Goal: Information Seeking & Learning: Learn about a topic

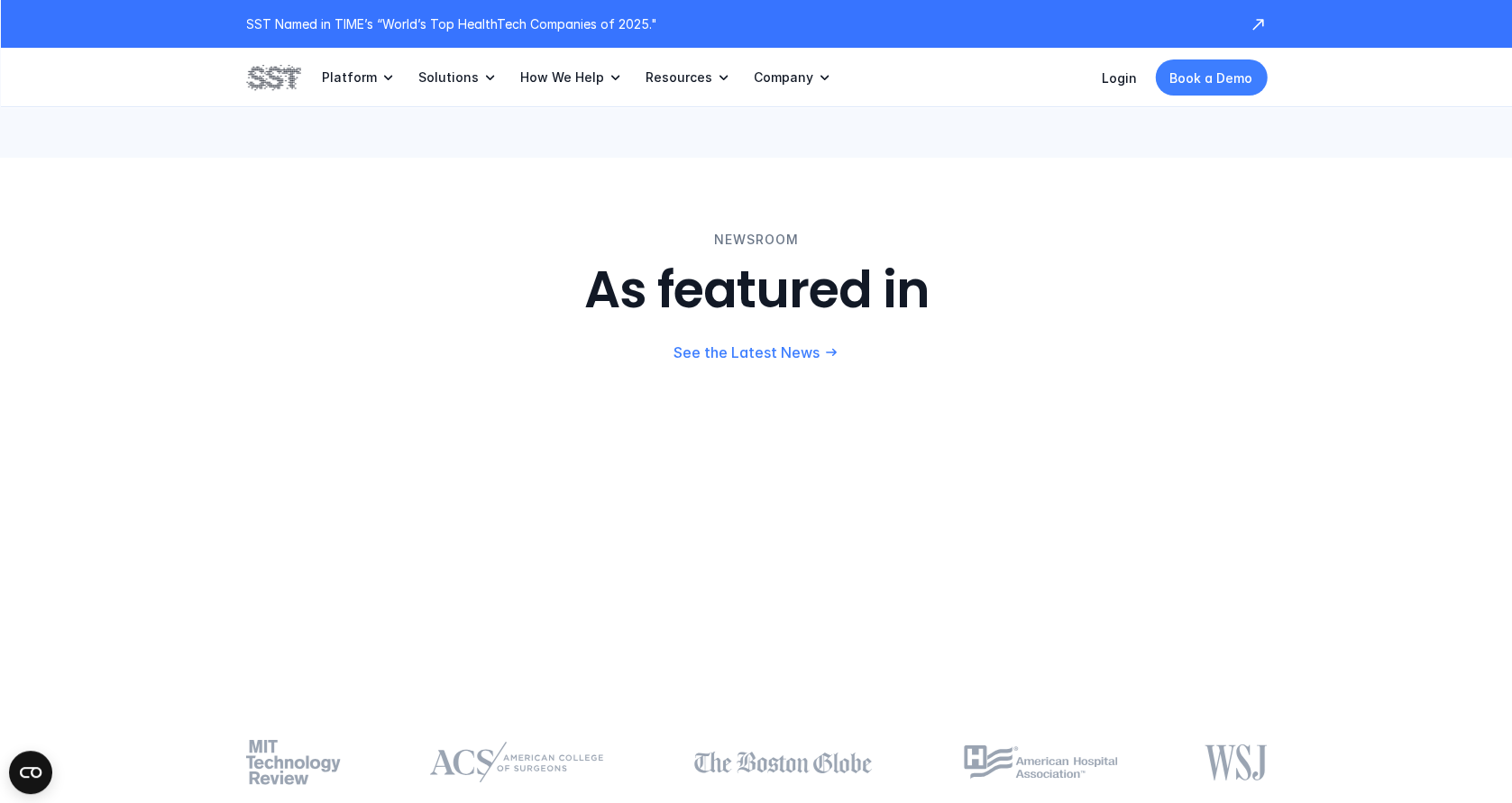
scroll to position [3787, 0]
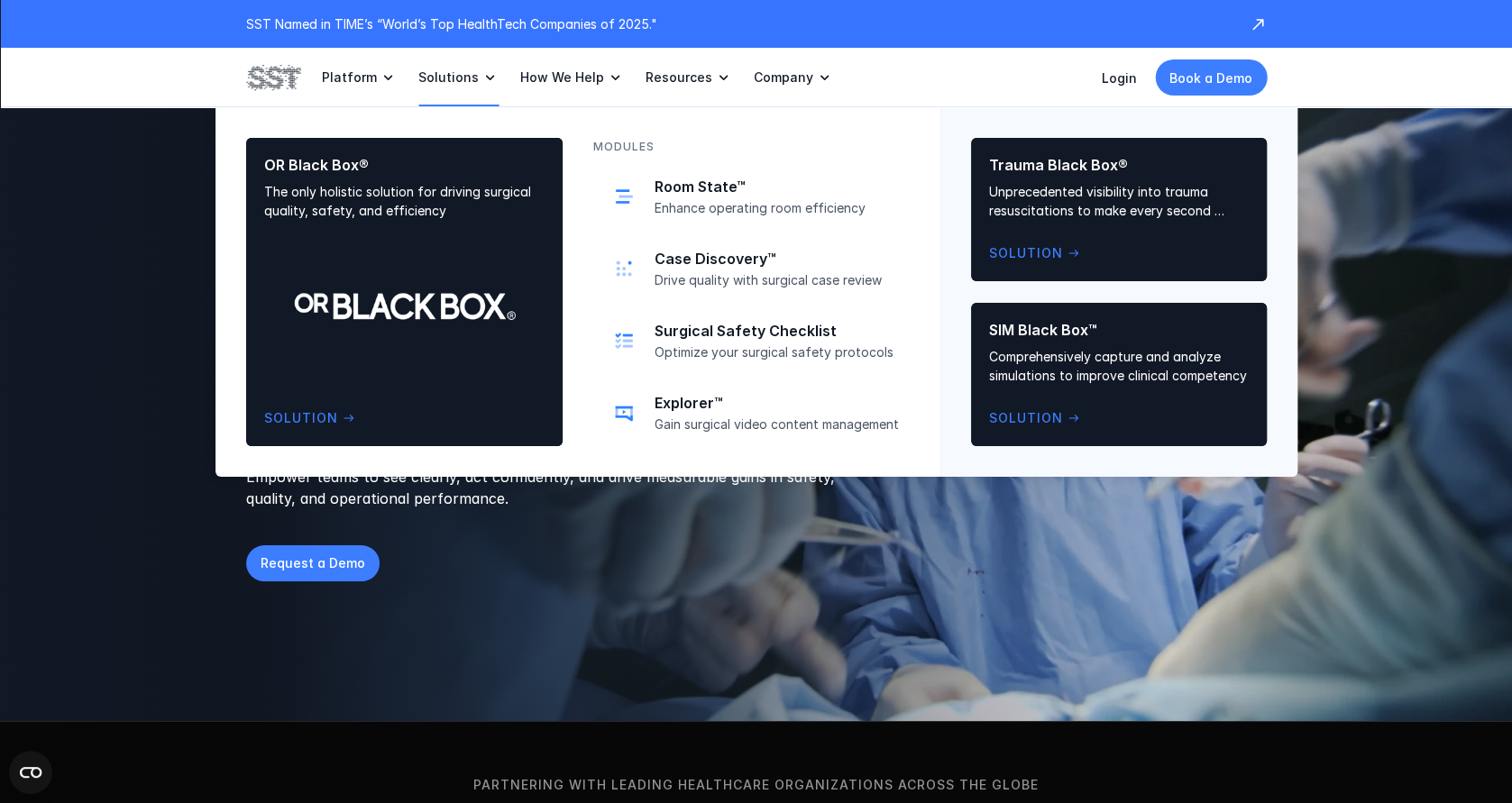
click at [485, 77] on use at bounding box center [489, 77] width 8 height 5
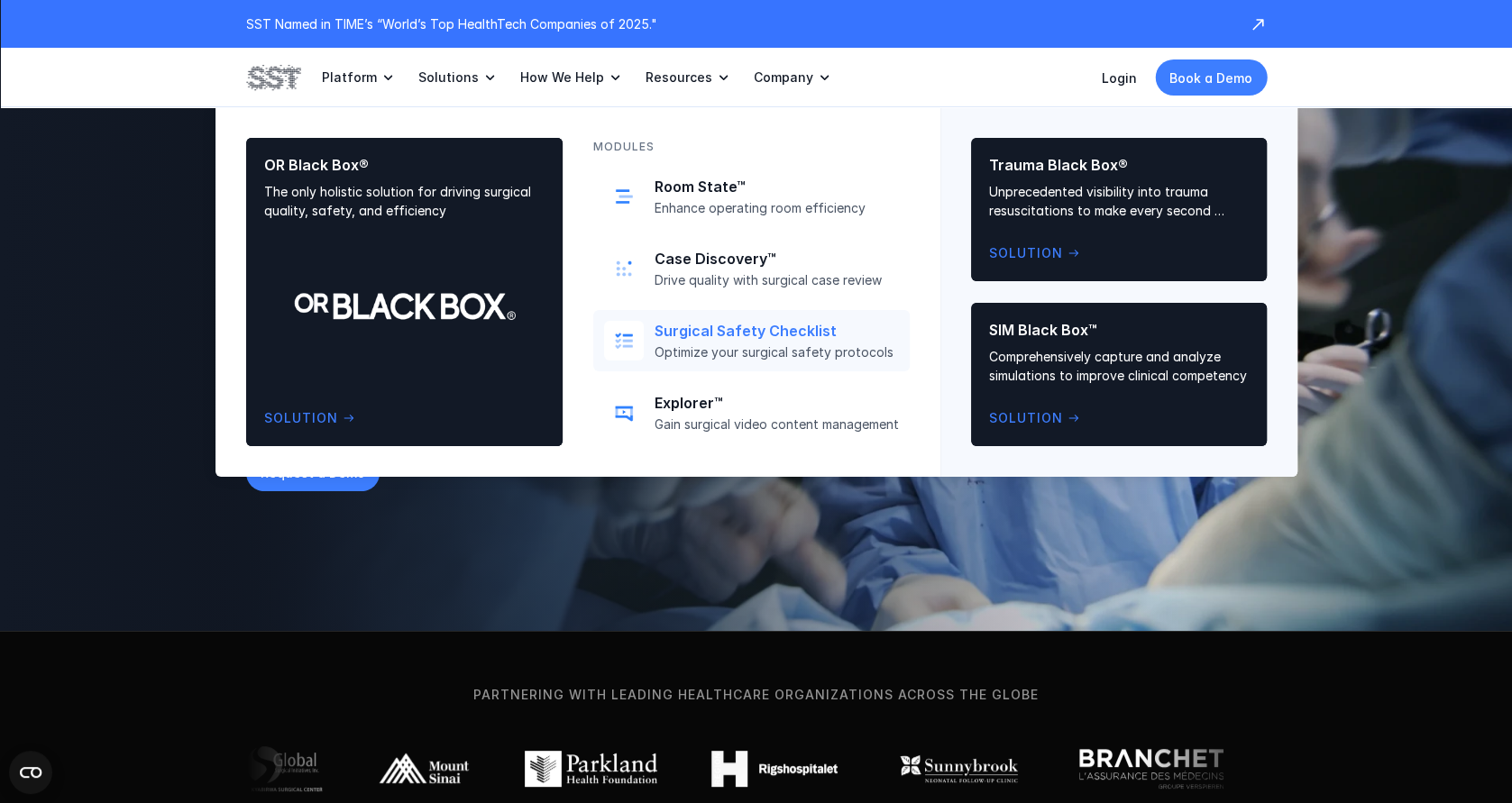
click at [725, 331] on p "Surgical Safety Checklist" at bounding box center [777, 330] width 245 height 19
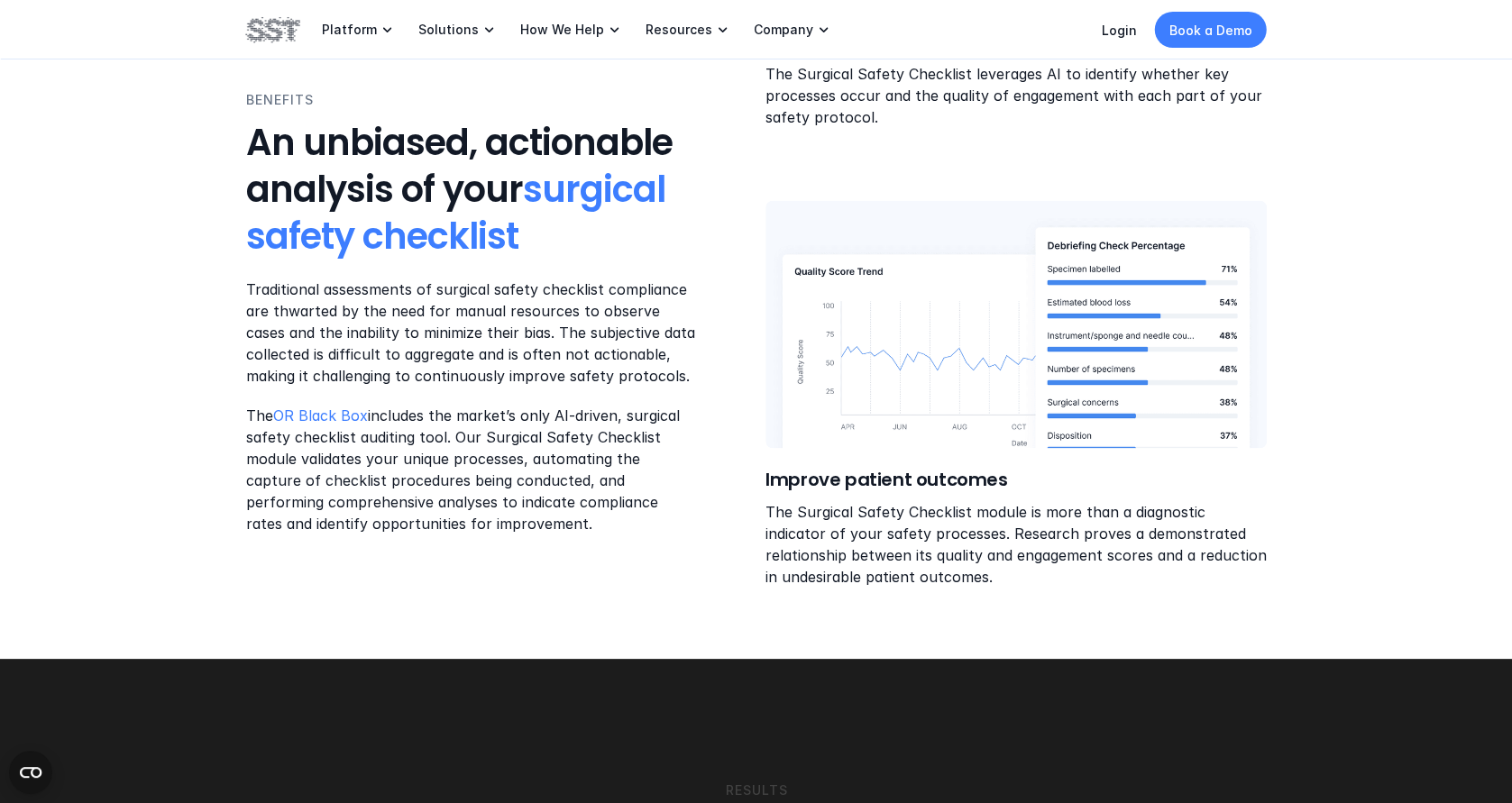
scroll to position [2074, 0]
